Goal: Task Accomplishment & Management: Complete application form

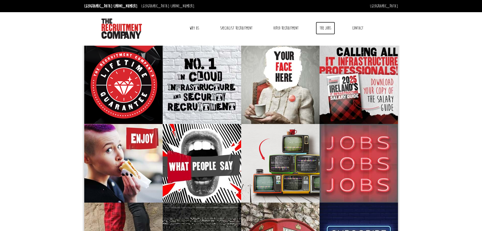
click at [325, 28] on link "The Jobs" at bounding box center [325, 28] width 19 height 13
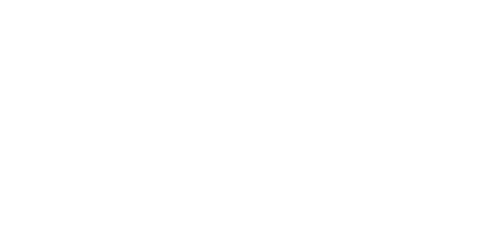
select select "[GEOGRAPHIC_DATA]"
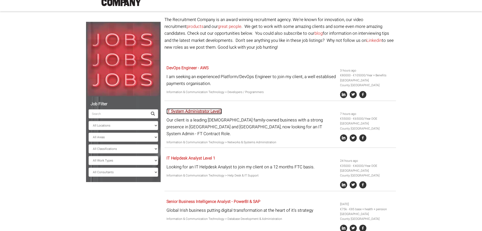
scroll to position [25, 0]
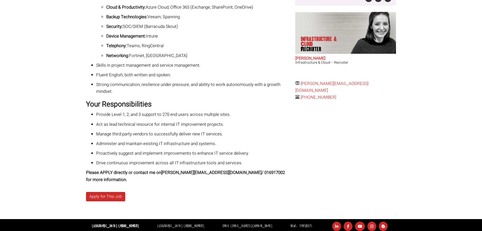
scroll to position [167, 0]
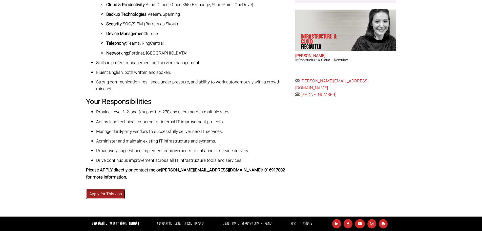
click at [107, 193] on link "Apply for This Job" at bounding box center [105, 193] width 39 height 9
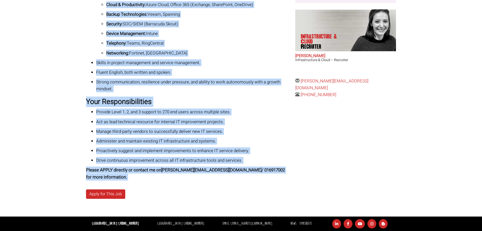
drag, startPoint x: 104, startPoint y: 72, endPoint x: 149, endPoint y: 180, distance: 117.4
click at [149, 180] on body "Dublin: +353 1 697 2548 Sydney: +61 2 8346 6700 Dublin Sydney Dublin Toggle nav…" at bounding box center [241, 32] width 482 height 398
copy div "IT System Administrator Level3 Kildare Location - On-site Role Great mix of Pro…"
click at [204, 93] on div "Kildare Location - On-site Role Great mix of Project & Support Duties €55k-€65k…" at bounding box center [189, 39] width 206 height 281
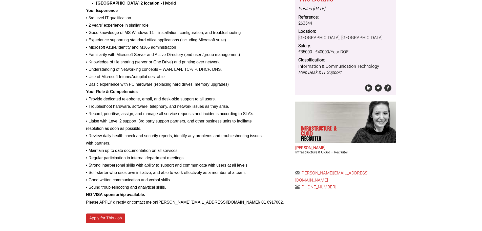
scroll to position [197, 0]
